Goal: Information Seeking & Learning: Learn about a topic

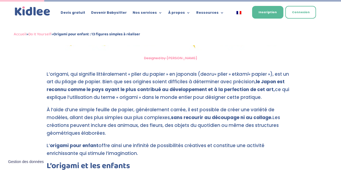
scroll to position [349, 0]
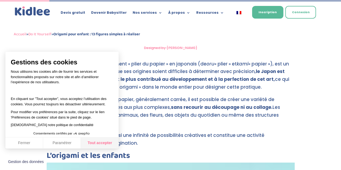
click at [100, 143] on button "Tout accepter" at bounding box center [100, 142] width 38 height 11
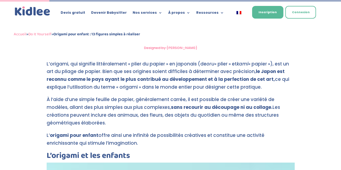
drag, startPoint x: 47, startPoint y: 64, endPoint x: 103, endPoint y: 122, distance: 81.3
copy div "L’origami, qui signifie littéralement « plier du papier » en japonais (de oru «…"
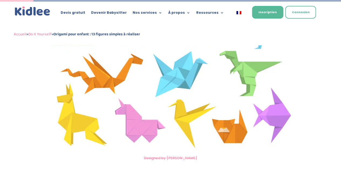
scroll to position [229, 0]
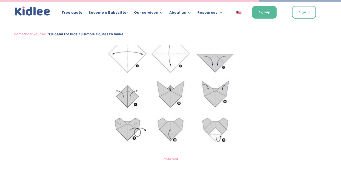
scroll to position [1771, 0]
